Goal: Find specific page/section: Find specific page/section

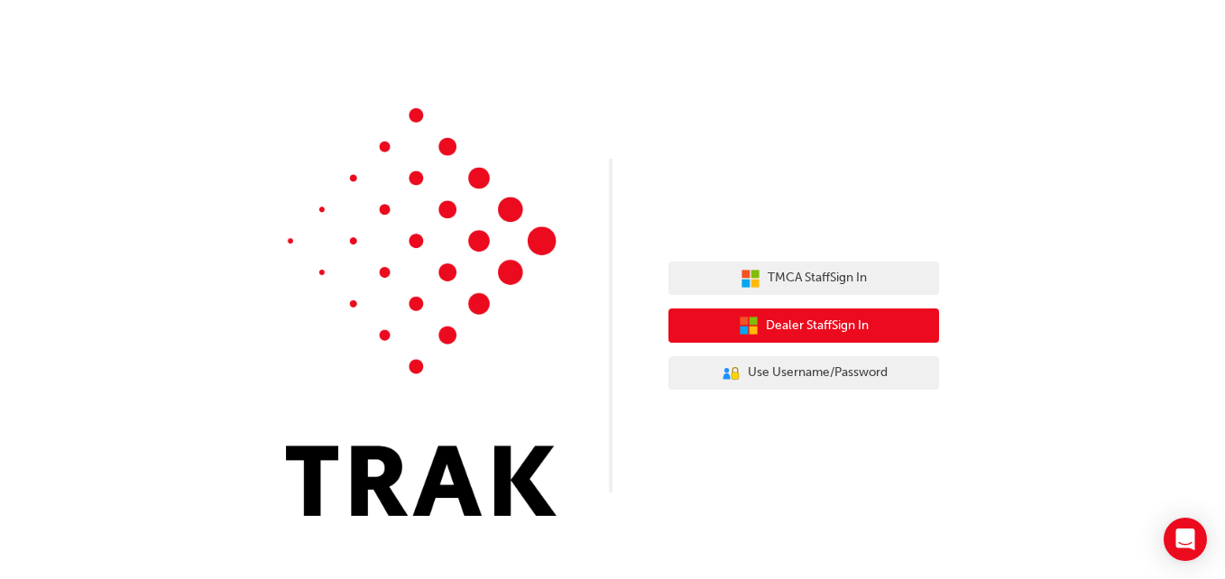
click at [824, 333] on span "Dealer Staff Sign In" at bounding box center [817, 326] width 103 height 21
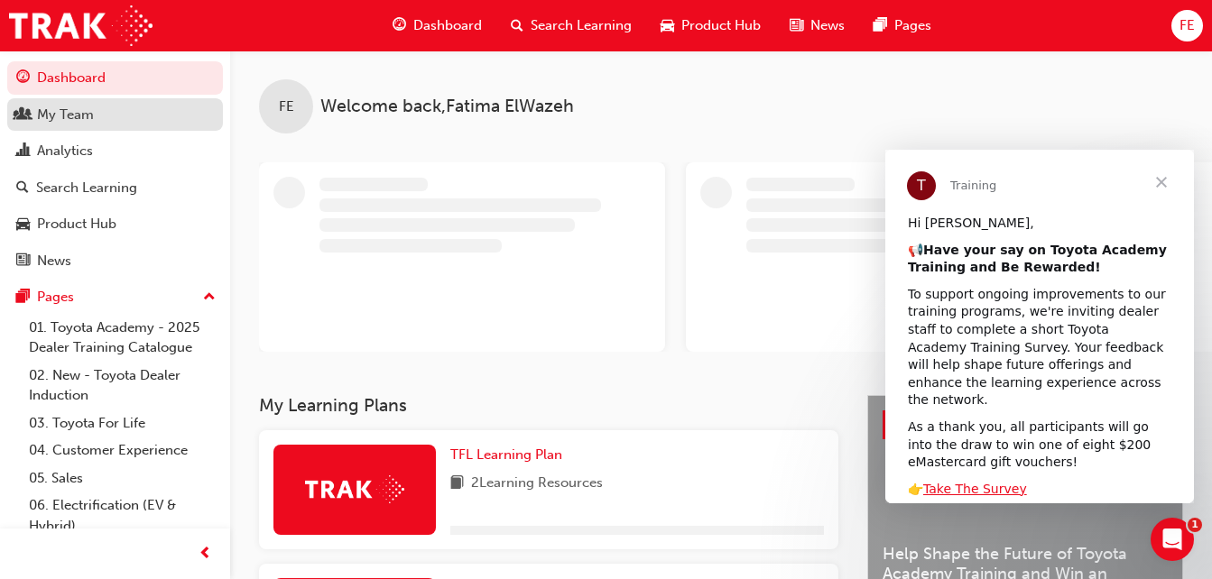
click at [80, 104] on div "My Team" at bounding box center [115, 115] width 198 height 23
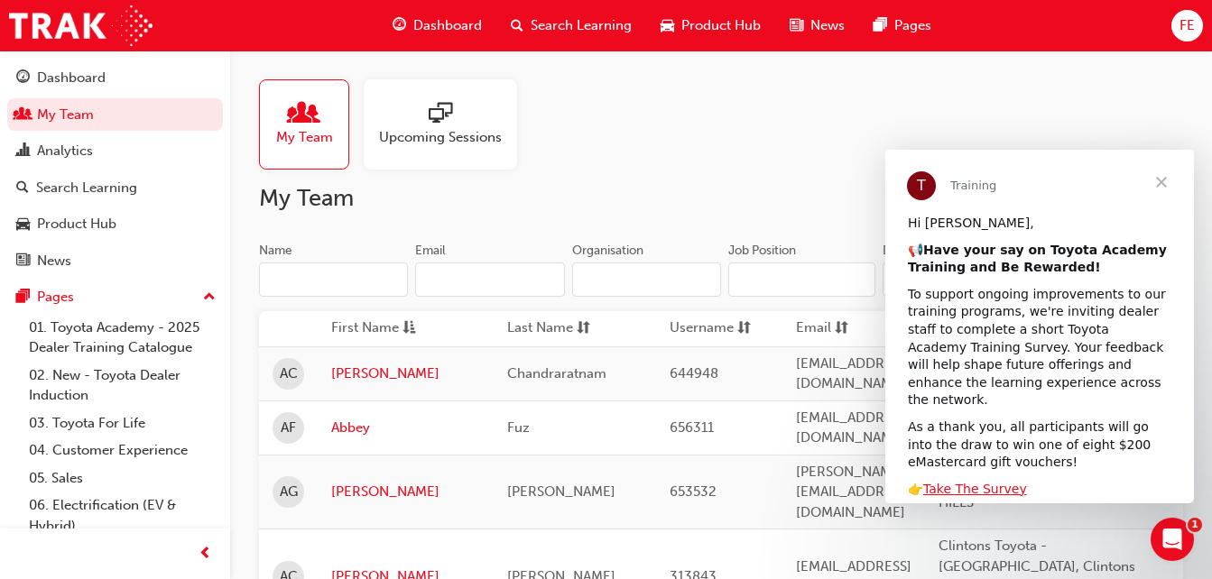
click at [346, 267] on input "Name" at bounding box center [333, 280] width 149 height 34
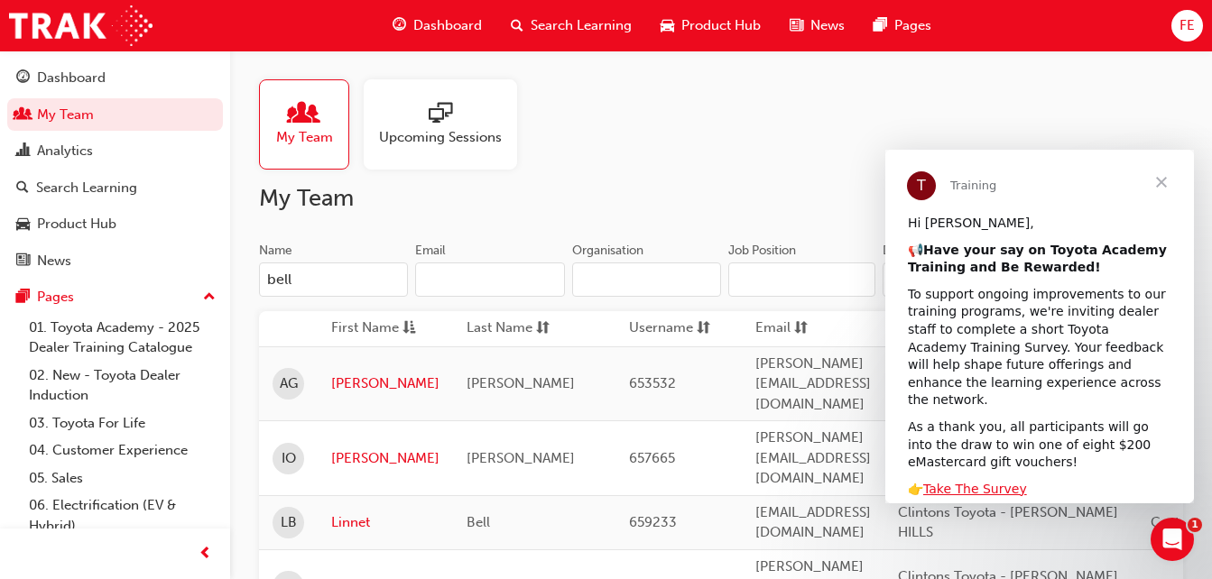
type input "bell"
click at [321, 272] on input "bell" at bounding box center [333, 280] width 149 height 34
click at [352, 512] on link "Linnet" at bounding box center [385, 522] width 108 height 21
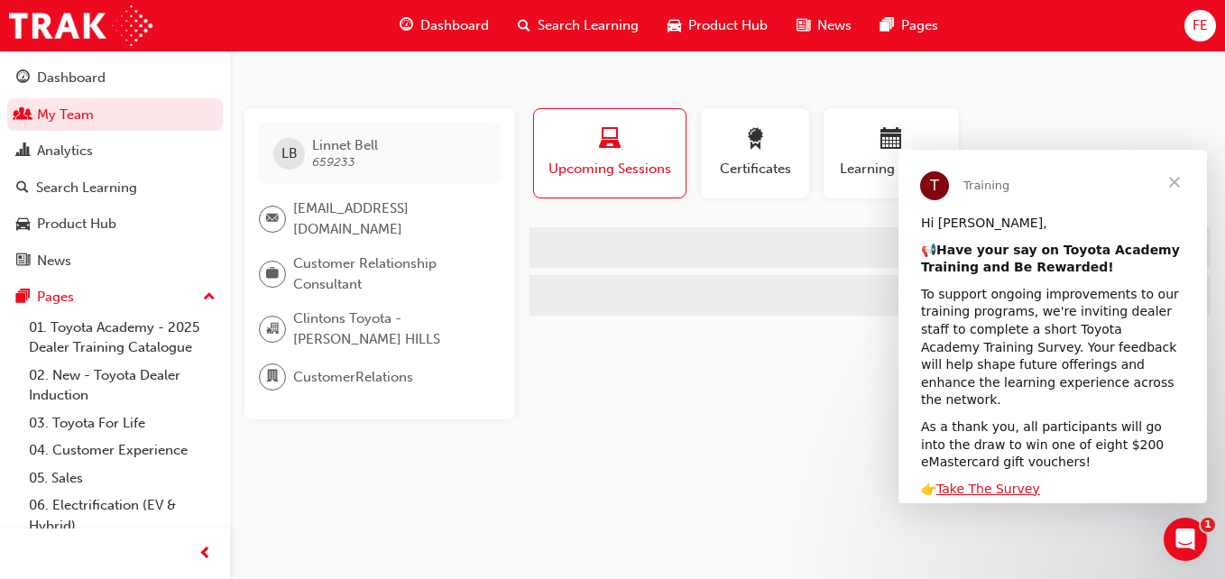
click at [1177, 177] on span "Close" at bounding box center [1174, 182] width 65 height 65
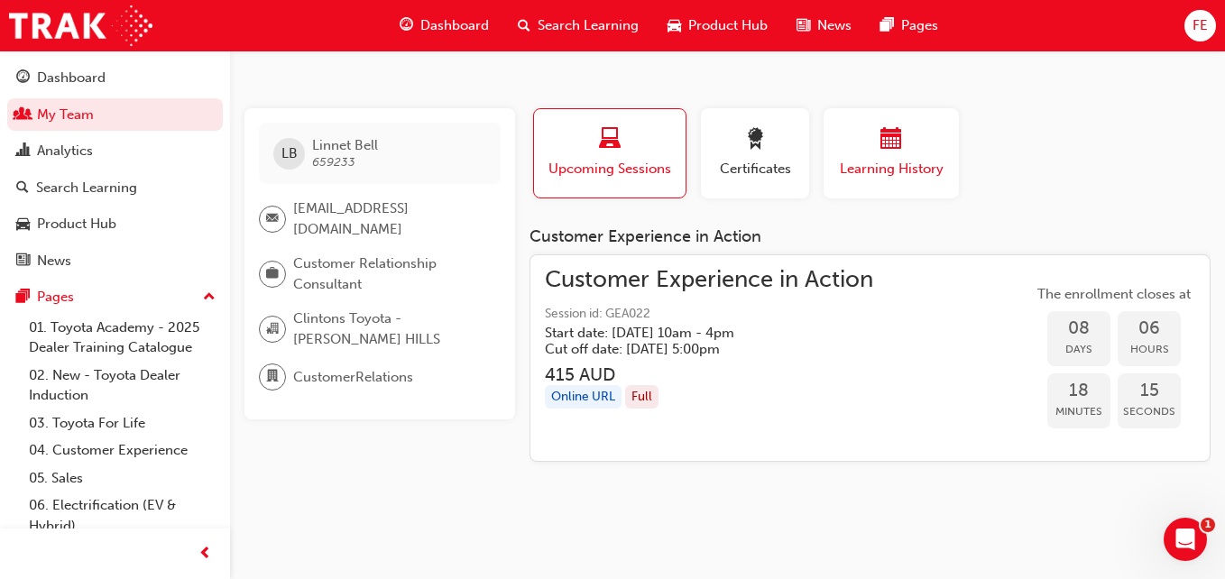
click at [923, 164] on span "Learning History" at bounding box center [891, 169] width 108 height 21
